Goal: Find specific page/section: Find specific page/section

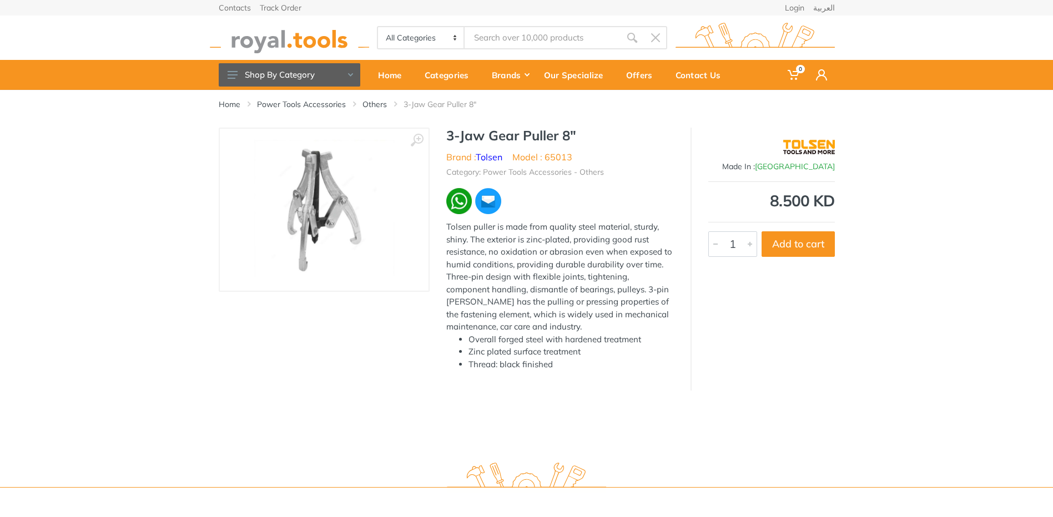
click at [501, 29] on input "Site search" at bounding box center [541, 37] width 155 height 23
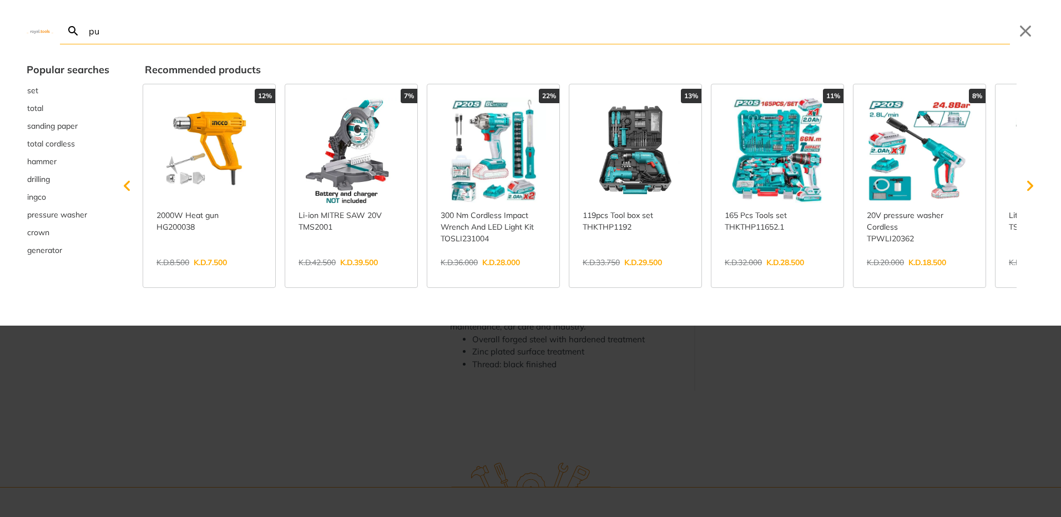
type input "pu"
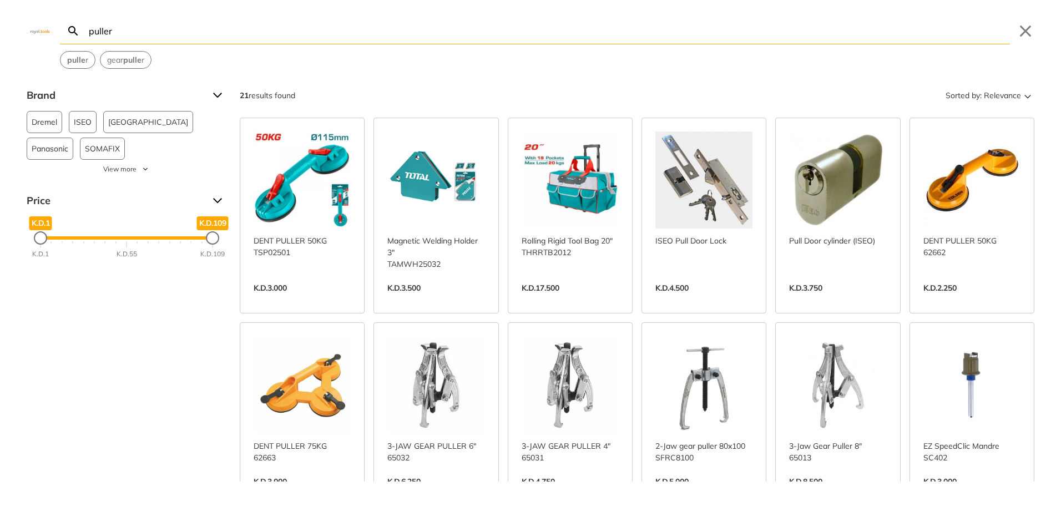
type input "puller"
